Goal: Task Accomplishment & Management: Manage account settings

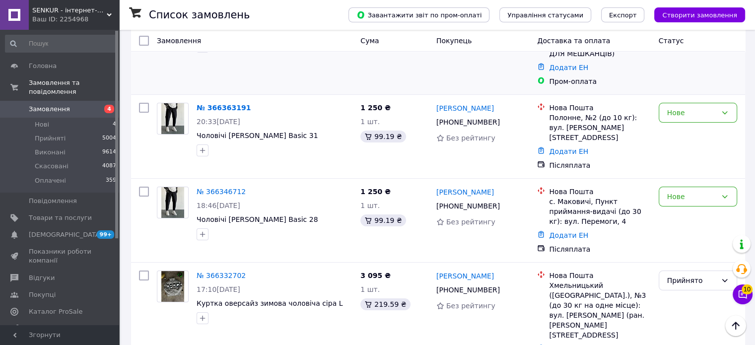
scroll to position [149, 0]
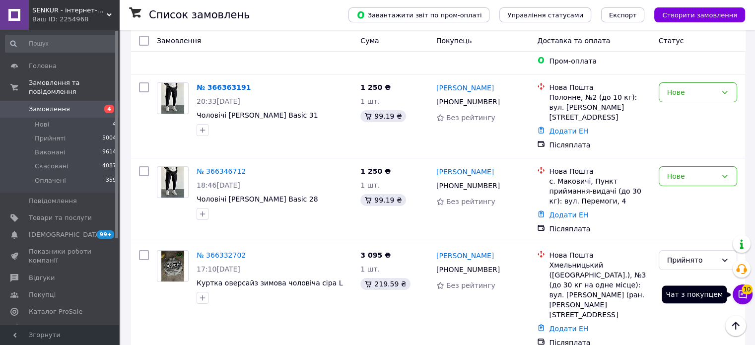
click at [747, 287] on span "10" at bounding box center [747, 289] width 11 height 10
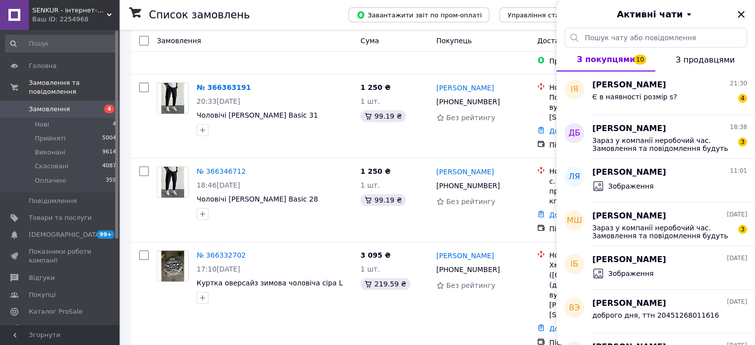
click at [743, 13] on icon "Закрити" at bounding box center [741, 14] width 6 height 6
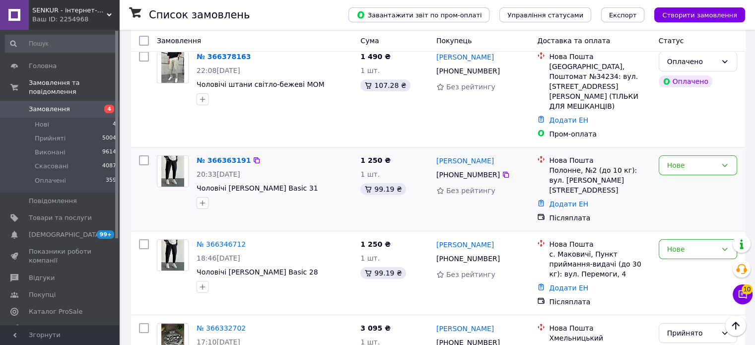
scroll to position [0, 0]
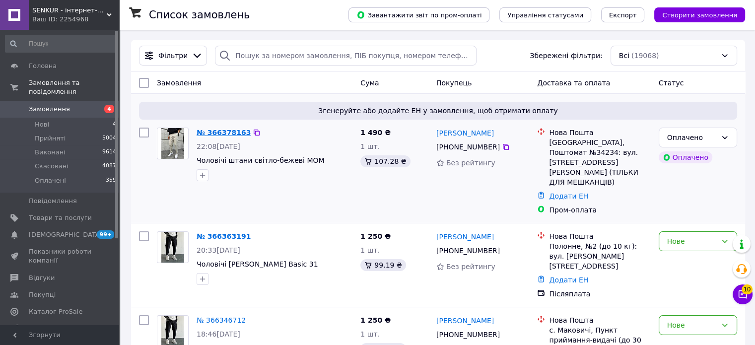
click at [206, 135] on link "№ 366378163" at bounding box center [224, 133] width 54 height 8
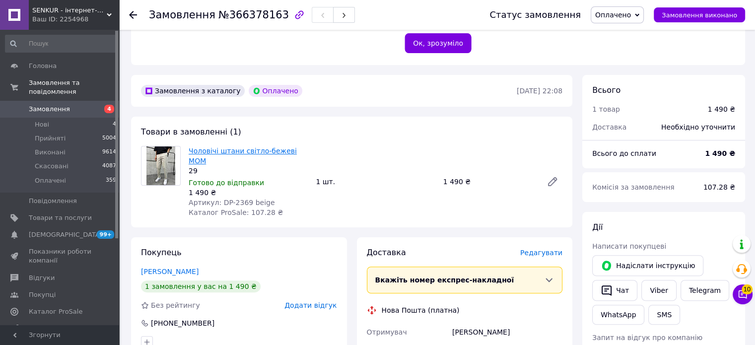
scroll to position [248, 0]
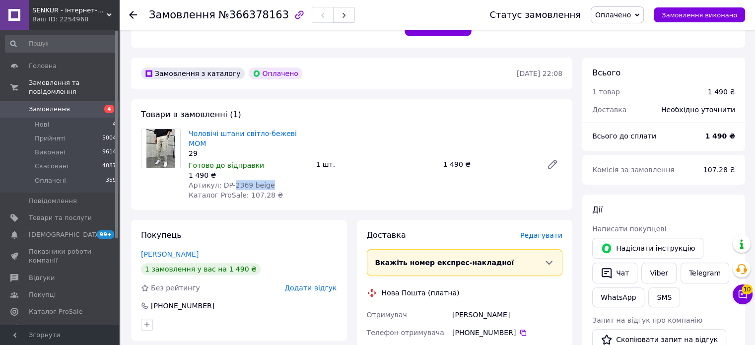
drag, startPoint x: 271, startPoint y: 172, endPoint x: 230, endPoint y: 175, distance: 40.3
click at [230, 180] on div "Артикул: DP-2369 beige" at bounding box center [248, 185] width 119 height 10
click at [230, 181] on span "Артикул: DP-2369 beige" at bounding box center [232, 185] width 86 height 8
drag, startPoint x: 245, startPoint y: 173, endPoint x: 229, endPoint y: 175, distance: 16.5
click at [229, 181] on span "Артикул: DP-2369 beige" at bounding box center [232, 185] width 86 height 8
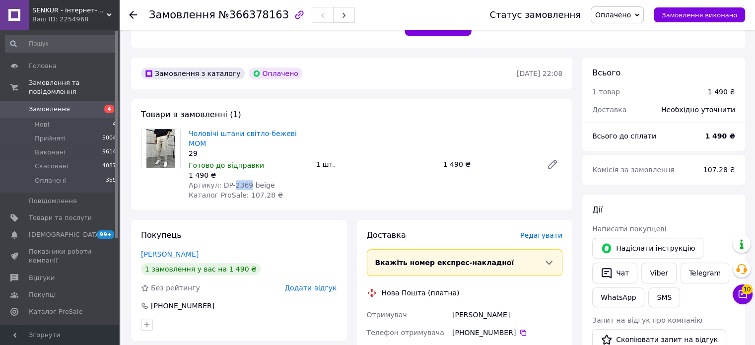
copy span "2369"
click at [549, 158] on icon at bounding box center [553, 164] width 12 height 12
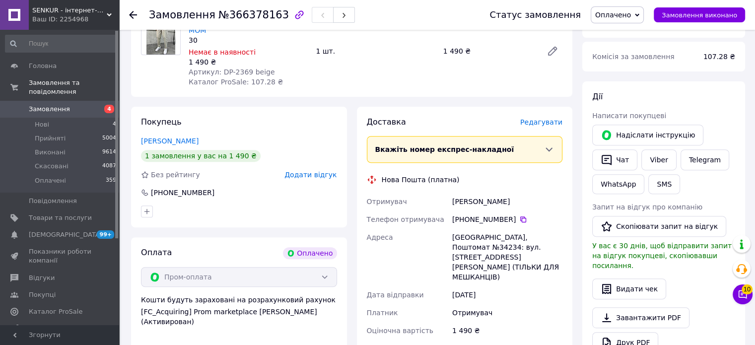
scroll to position [284, 0]
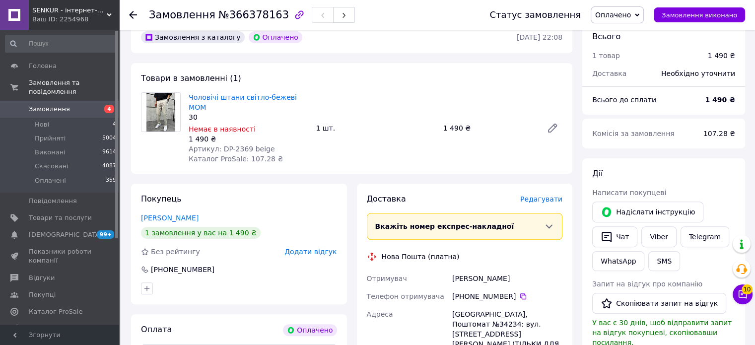
click at [283, 91] on div "Чоловічі штани світло-бежеві МОМ 30 Немає в наявності 1 490 ₴ Артикул: DP-2369 …" at bounding box center [248, 127] width 127 height 75
click at [285, 100] on link "Чоловічі штани світло-бежеві МОМ" at bounding box center [243, 102] width 108 height 18
click at [557, 122] on icon at bounding box center [553, 128] width 12 height 12
click at [66, 118] on li "Нові 4" at bounding box center [61, 125] width 122 height 14
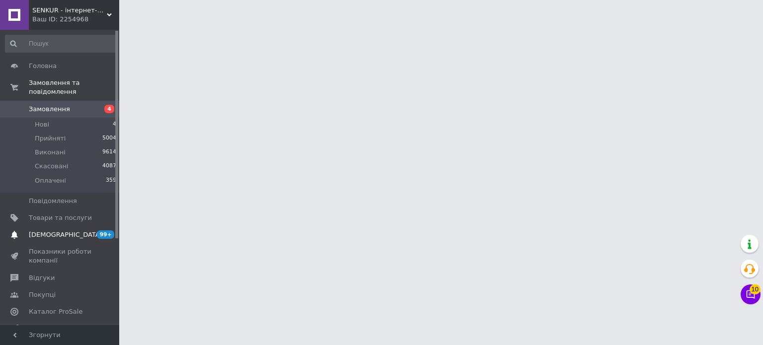
click at [95, 230] on span "99+ 0" at bounding box center [105, 234] width 27 height 9
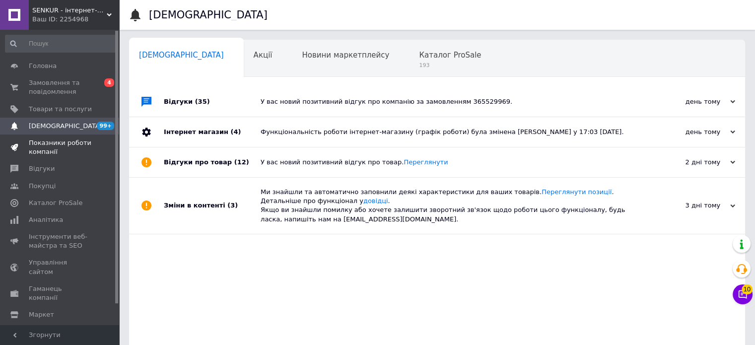
scroll to position [0, 6]
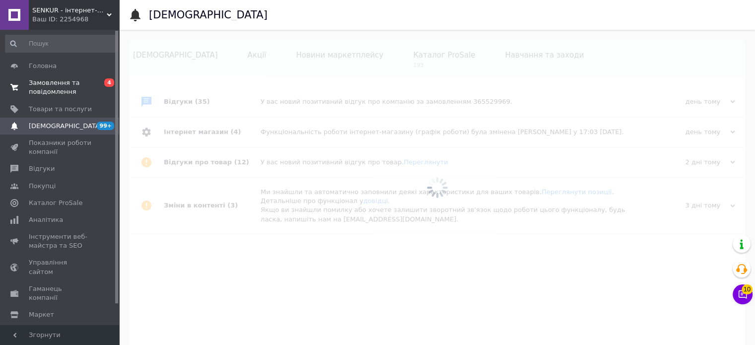
click at [64, 87] on span "Замовлення та повідомлення" at bounding box center [60, 87] width 63 height 18
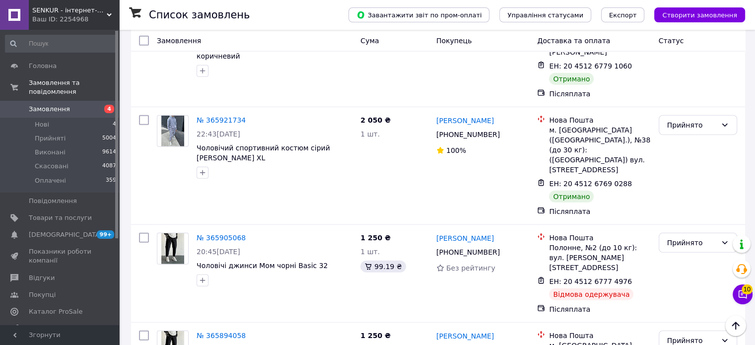
scroll to position [2582, 0]
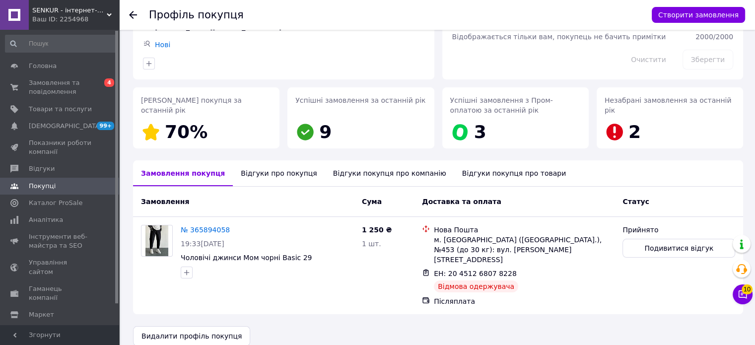
click at [279, 169] on div "Відгуки про покупця" at bounding box center [279, 173] width 92 height 26
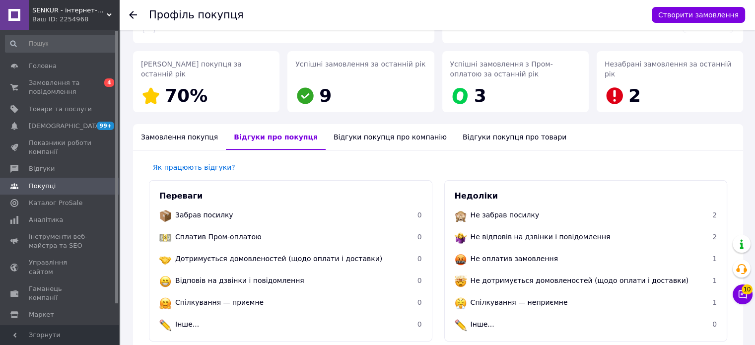
scroll to position [34, 0]
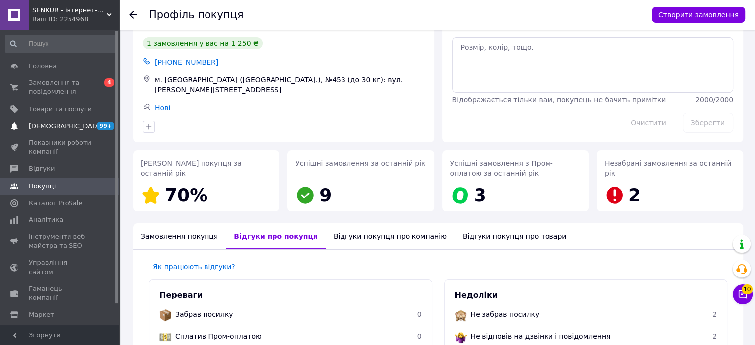
click at [107, 127] on span "99+" at bounding box center [105, 126] width 17 height 8
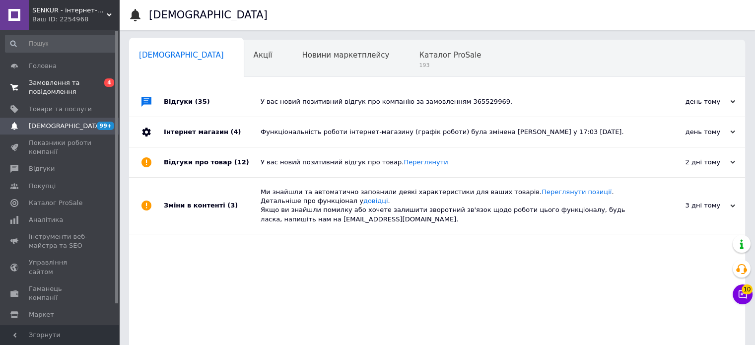
click at [71, 79] on span "Замовлення та повідомлення" at bounding box center [60, 87] width 63 height 18
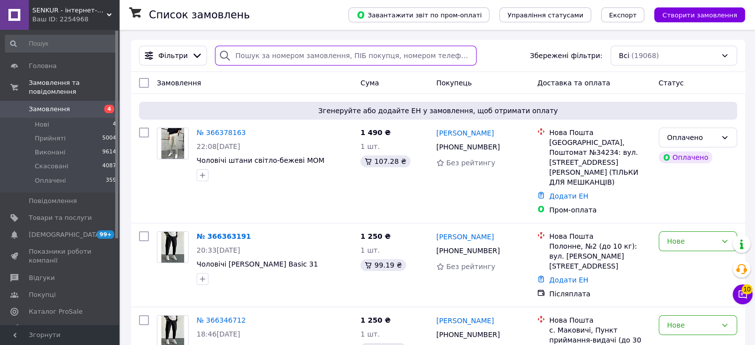
click at [337, 61] on input "search" at bounding box center [346, 56] width 262 height 20
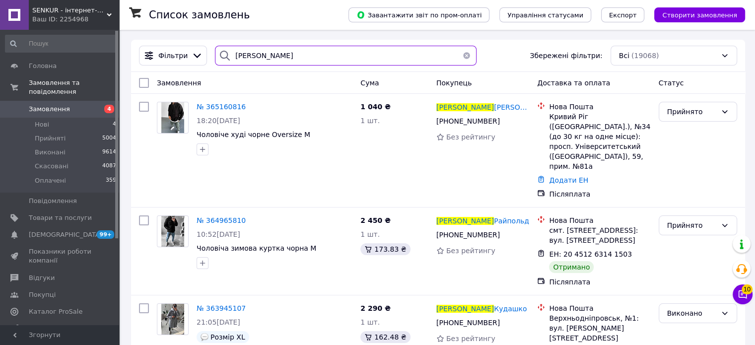
drag, startPoint x: 275, startPoint y: 52, endPoint x: 256, endPoint y: 55, distance: 18.7
click at [256, 55] on input "олійник ігор" at bounding box center [346, 56] width 262 height 20
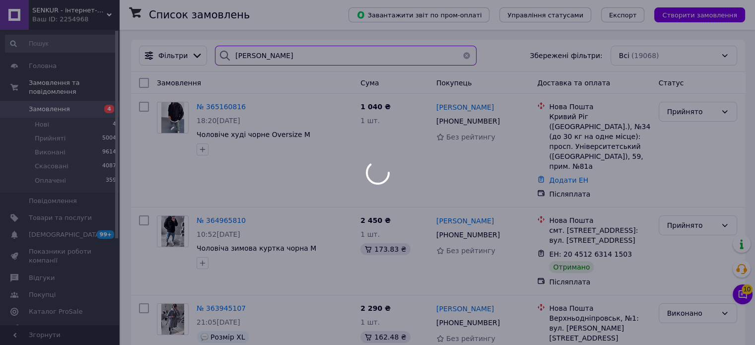
type input "олійник"
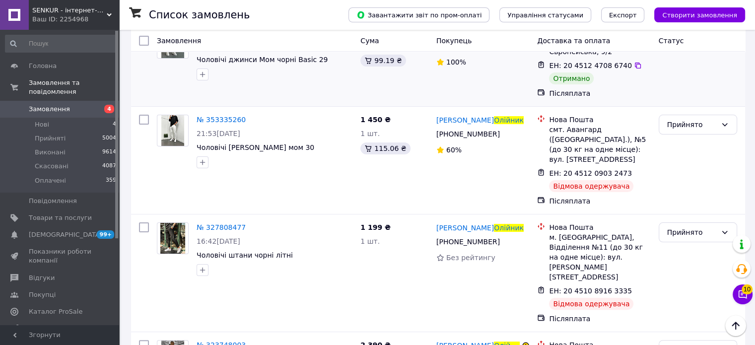
scroll to position [248, 0]
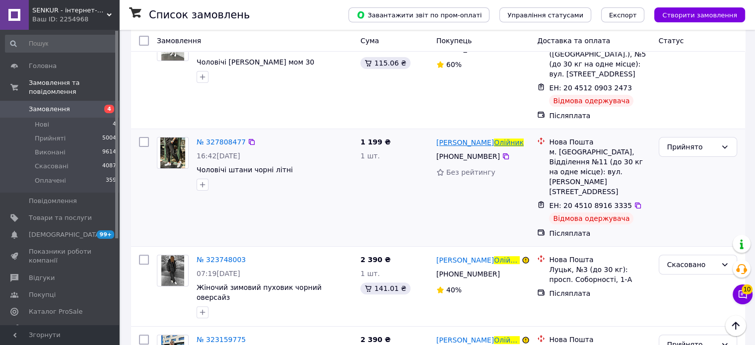
click at [446, 139] on span "Ігор" at bounding box center [465, 143] width 58 height 8
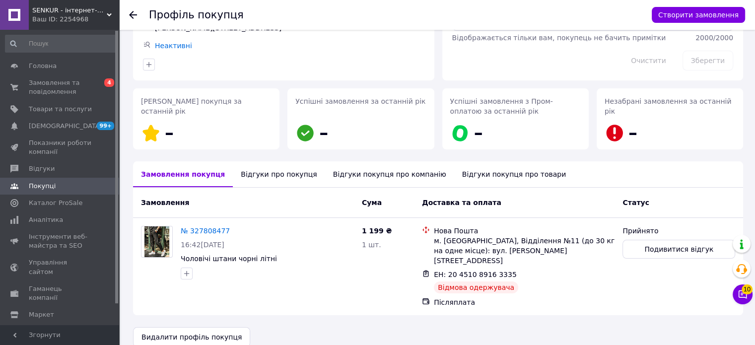
scroll to position [97, 0]
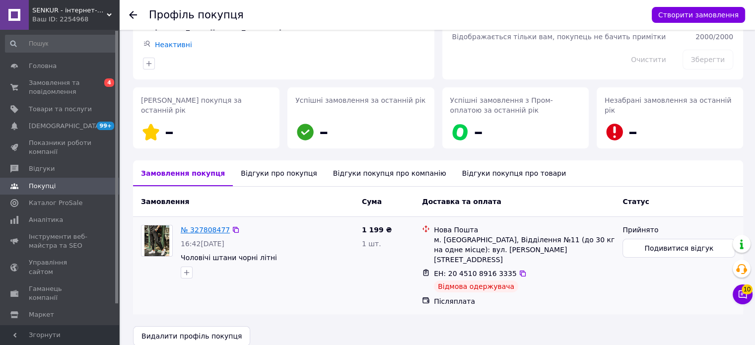
click at [189, 226] on link "№ 327808477" at bounding box center [205, 230] width 49 height 8
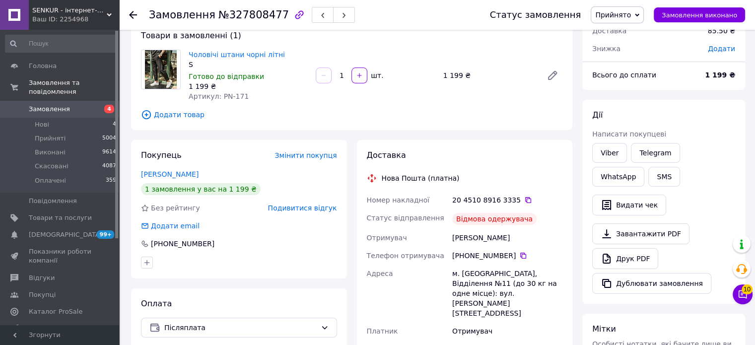
scroll to position [99, 0]
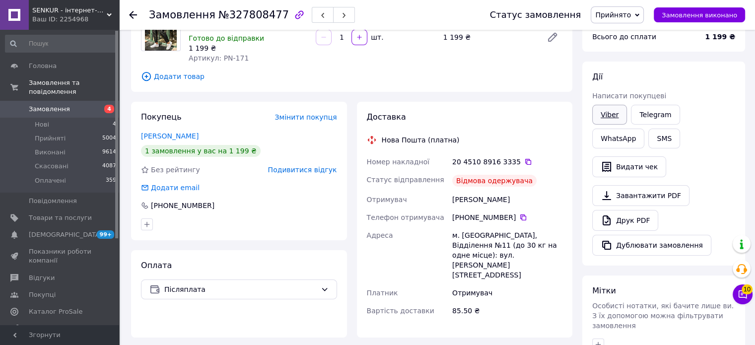
click at [619, 109] on link "Viber" at bounding box center [609, 115] width 35 height 20
click at [71, 105] on span "Замовлення" at bounding box center [60, 109] width 63 height 9
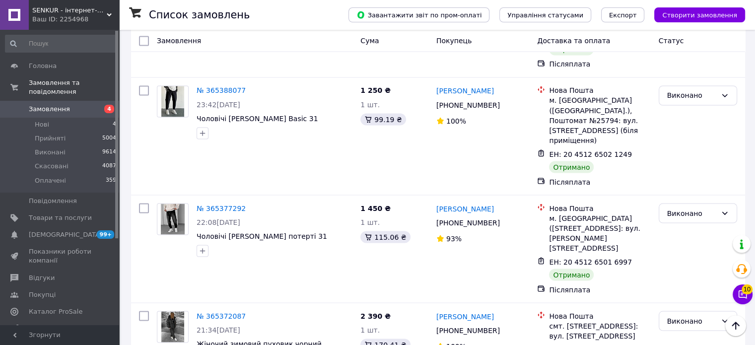
scroll to position [5561, 0]
